Goal: Communication & Community: Connect with others

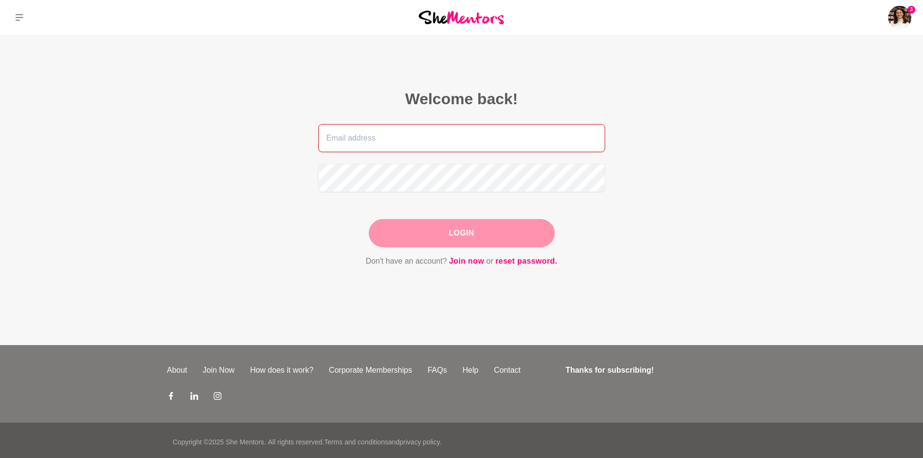
type input "[EMAIL_ADDRESS][DOMAIN_NAME]"
click at [438, 233] on div "Login" at bounding box center [462, 233] width 186 height 28
click at [472, 233] on button "Login" at bounding box center [462, 233] width 186 height 28
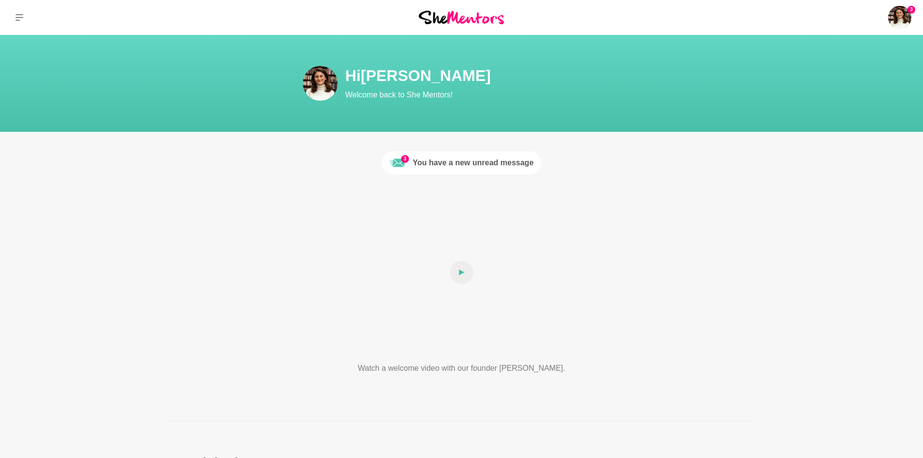
click at [470, 159] on div "You have a new unread message" at bounding box center [473, 163] width 121 height 12
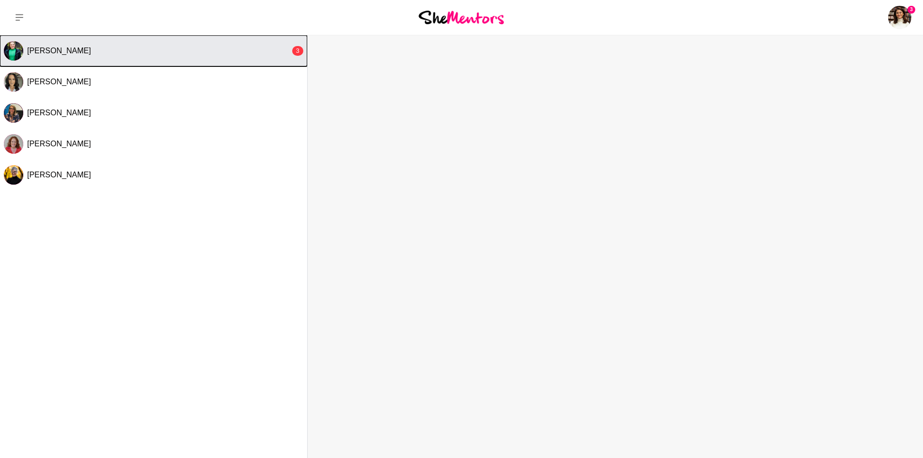
click at [174, 55] on div "[PERSON_NAME]" at bounding box center [158, 51] width 263 height 10
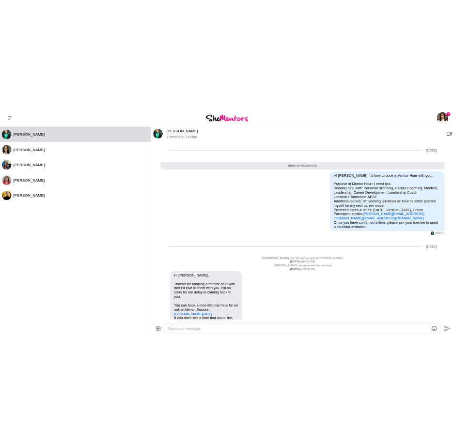
scroll to position [79, 0]
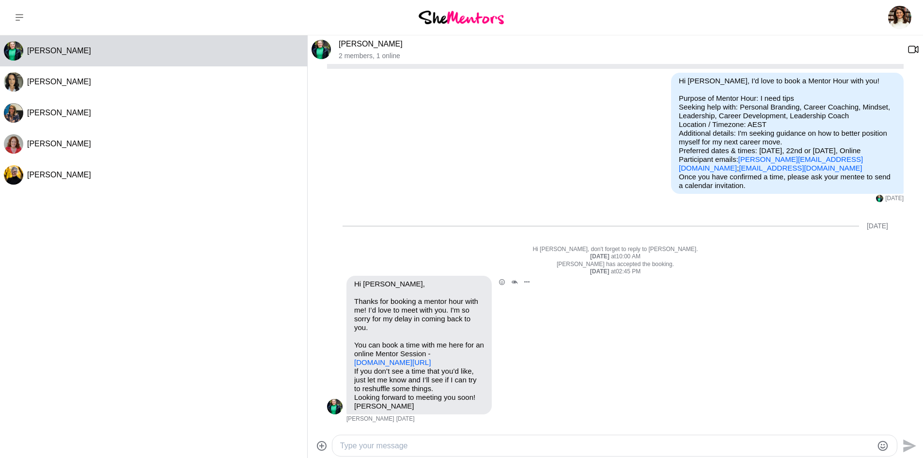
click at [413, 358] on link "[DOMAIN_NAME][URL]" at bounding box center [392, 362] width 77 height 8
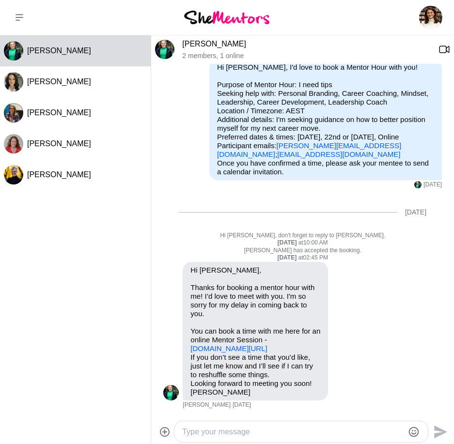
click at [197, 43] on link "[PERSON_NAME]" at bounding box center [214, 44] width 64 height 8
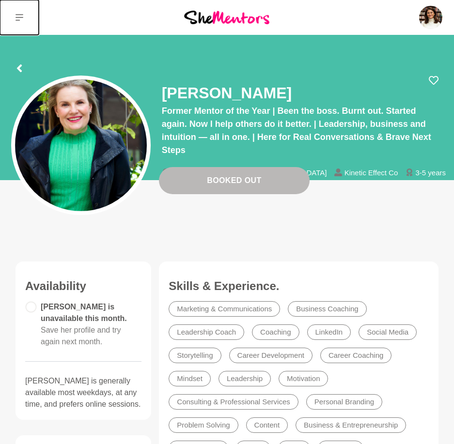
click at [14, 16] on button at bounding box center [19, 17] width 39 height 35
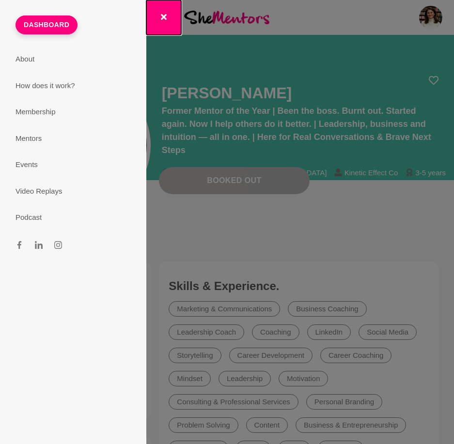
click at [166, 13] on button "button" at bounding box center [163, 17] width 35 height 35
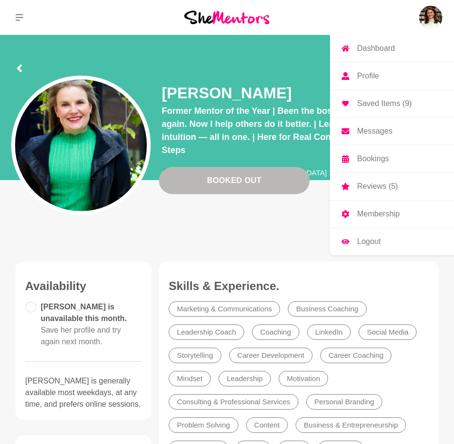
click at [419, 14] on img at bounding box center [430, 17] width 23 height 23
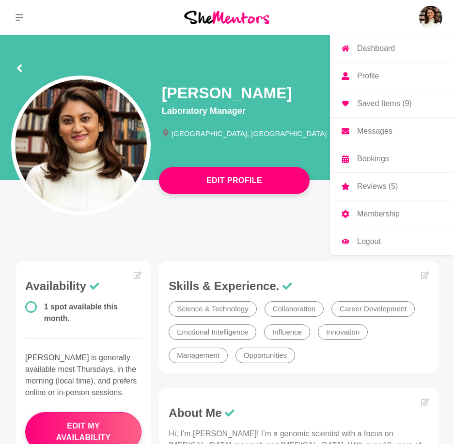
click at [379, 129] on p "Messages" at bounding box center [374, 131] width 35 height 8
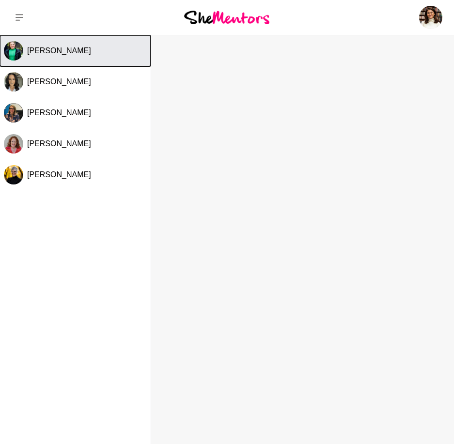
click at [38, 56] on button "[PERSON_NAME]" at bounding box center [75, 50] width 151 height 31
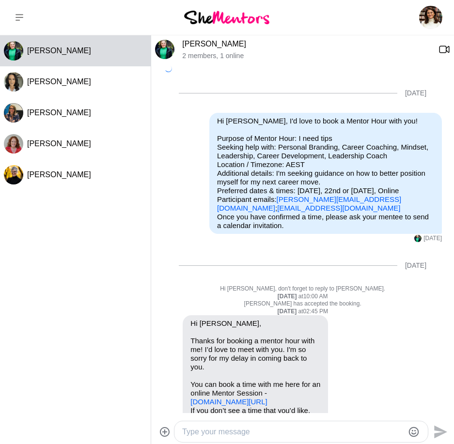
scroll to position [70, 0]
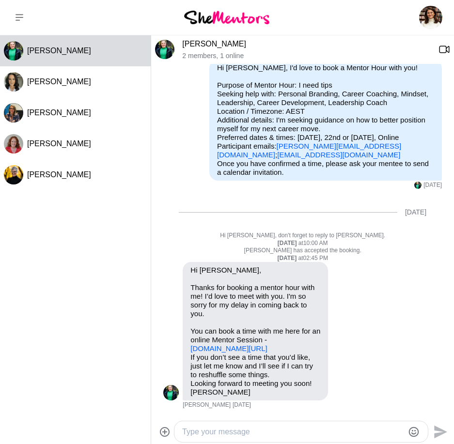
click at [211, 434] on textarea "Type your message" at bounding box center [293, 432] width 222 height 12
type textarea "Thanks for your time [PERSON_NAME], looking forward to it."
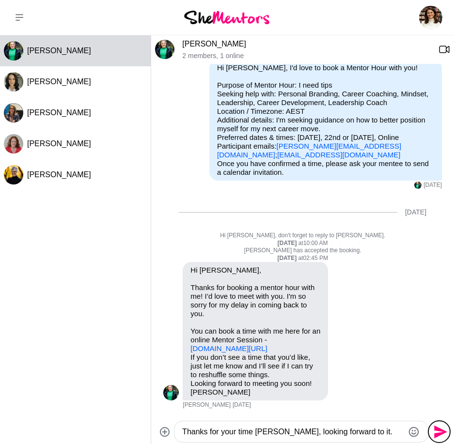
click at [439, 430] on icon "Send" at bounding box center [440, 431] width 13 height 13
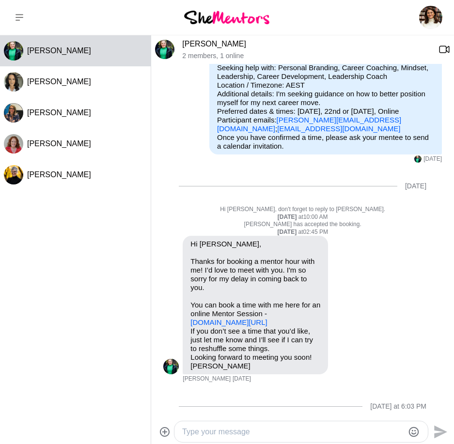
scroll to position [138, 0]
